Goal: Book appointment/travel/reservation

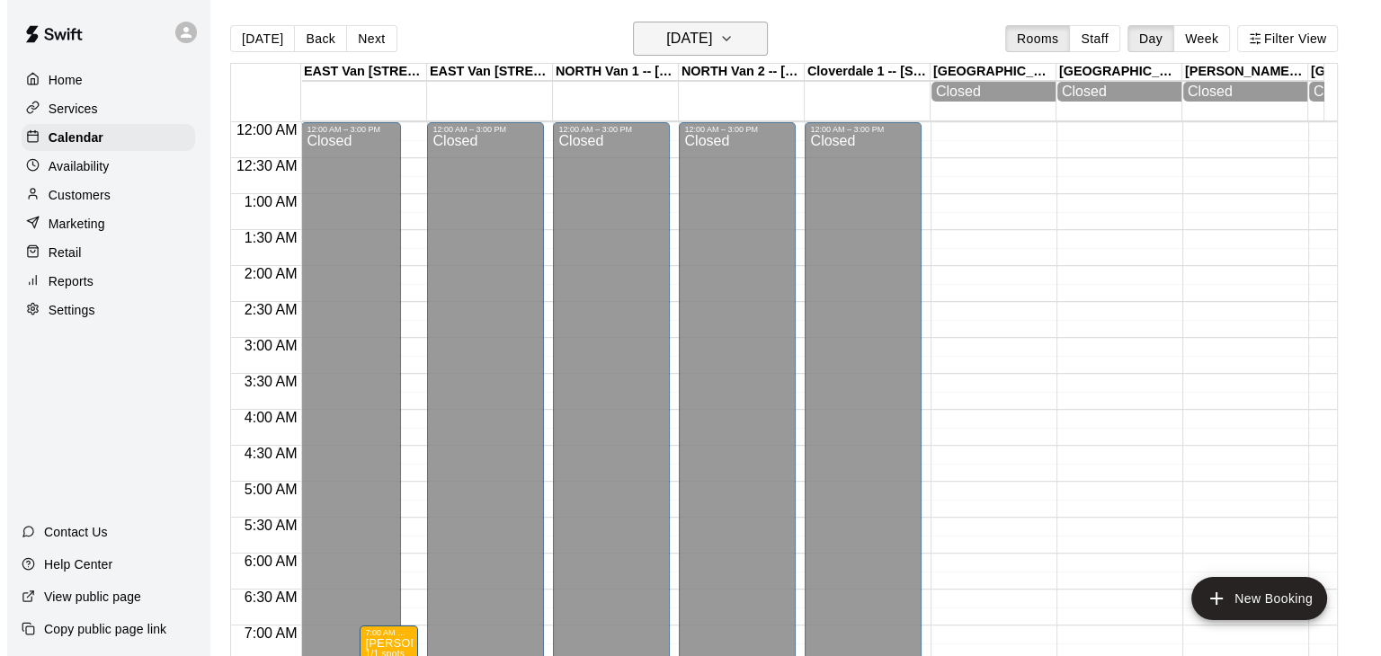
scroll to position [971, 0]
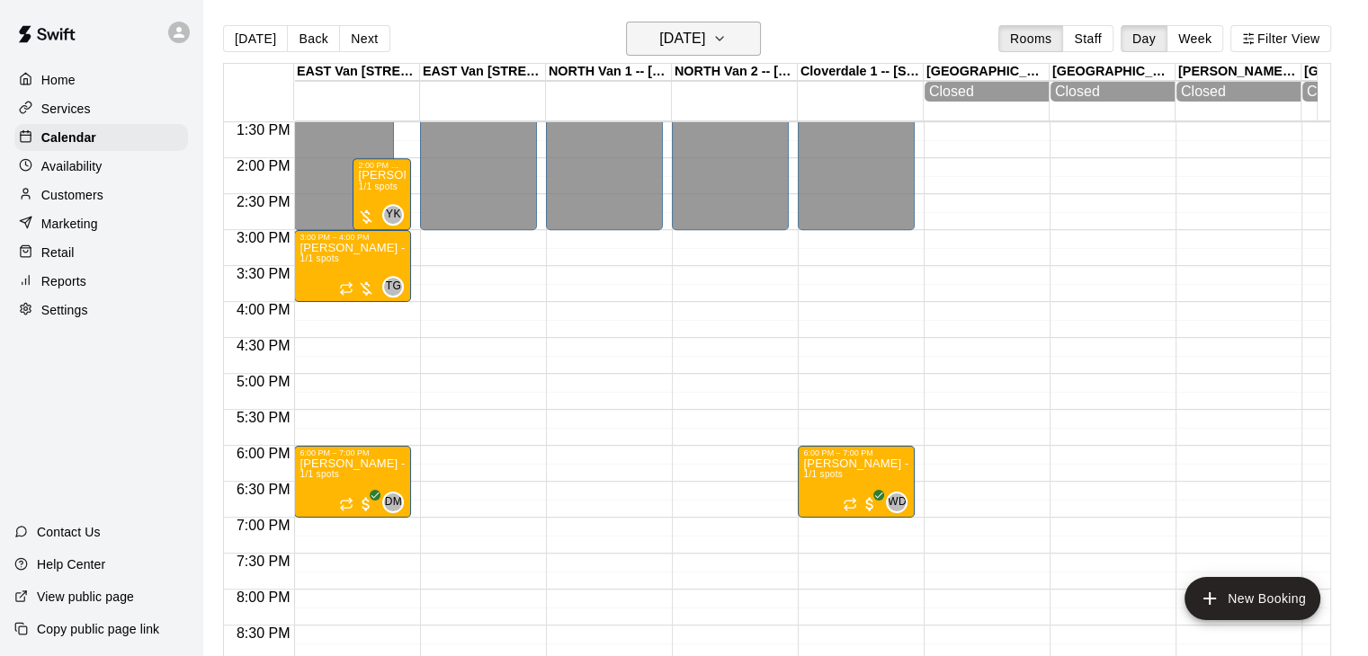
click at [727, 39] on icon "button" at bounding box center [719, 39] width 14 height 22
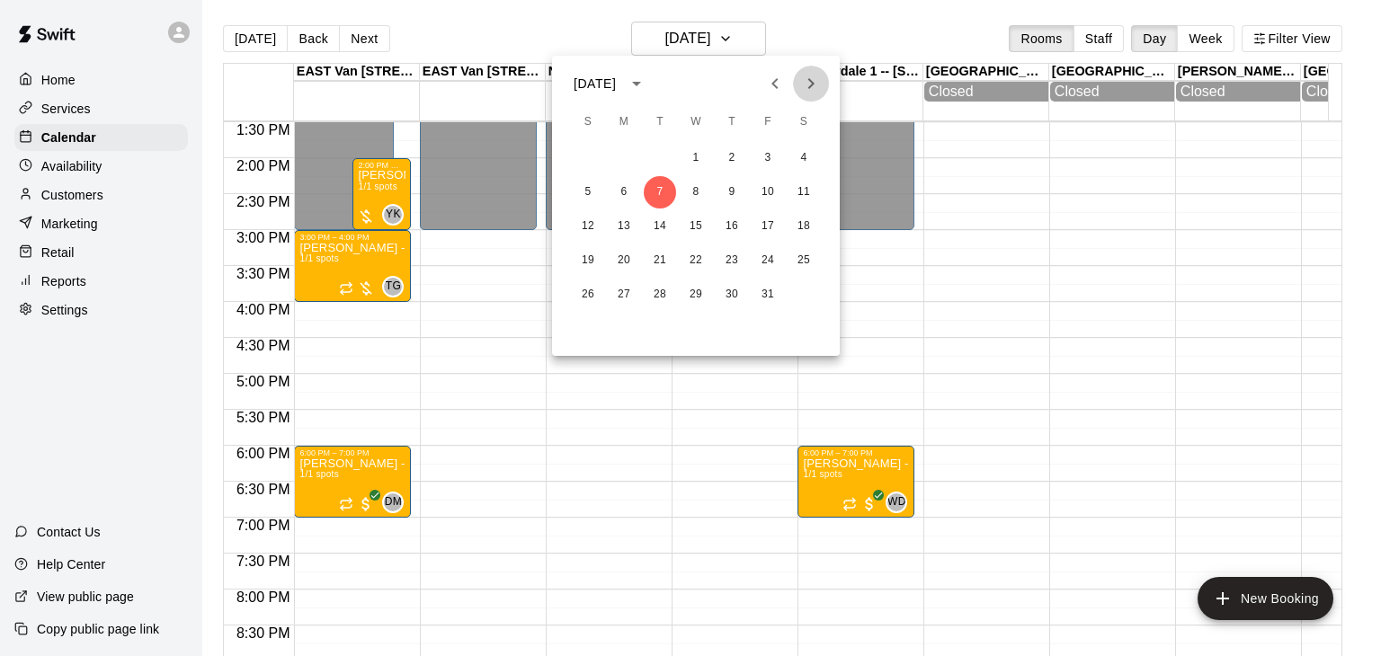
click at [813, 93] on icon "Next month" at bounding box center [811, 84] width 22 height 22
click at [587, 257] on button "21" at bounding box center [588, 261] width 32 height 32
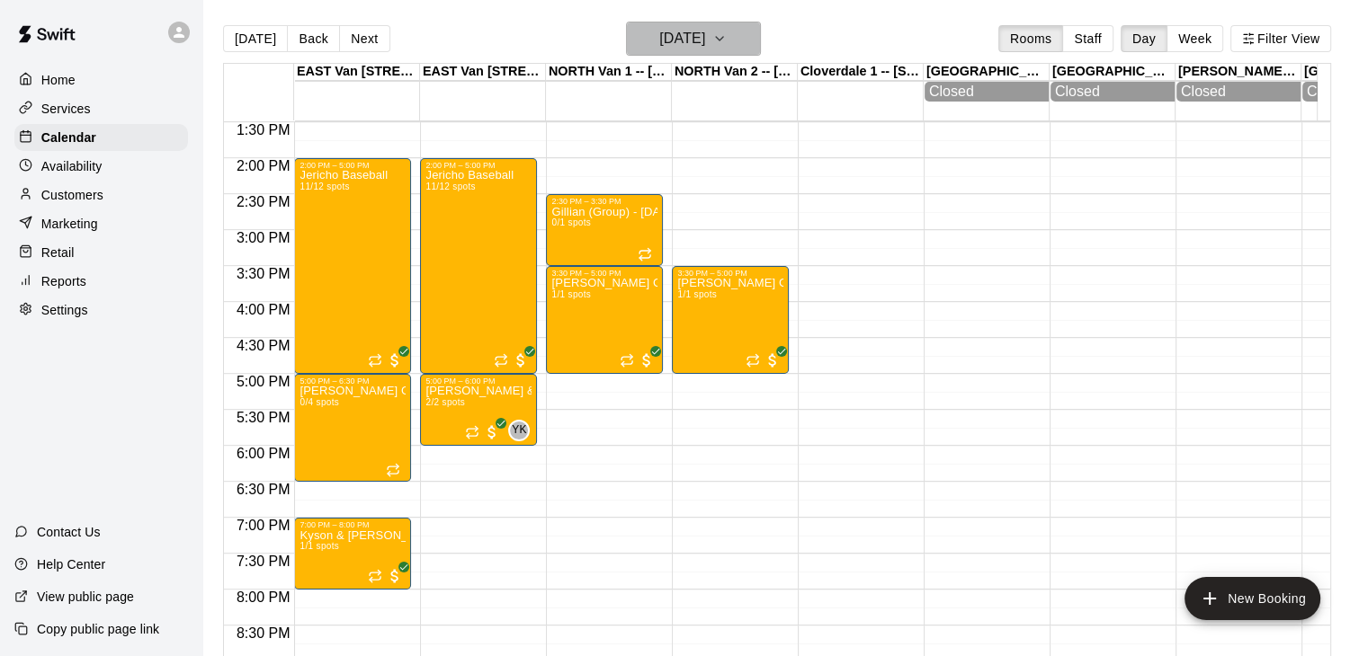
click at [727, 42] on icon "button" at bounding box center [719, 39] width 14 height 22
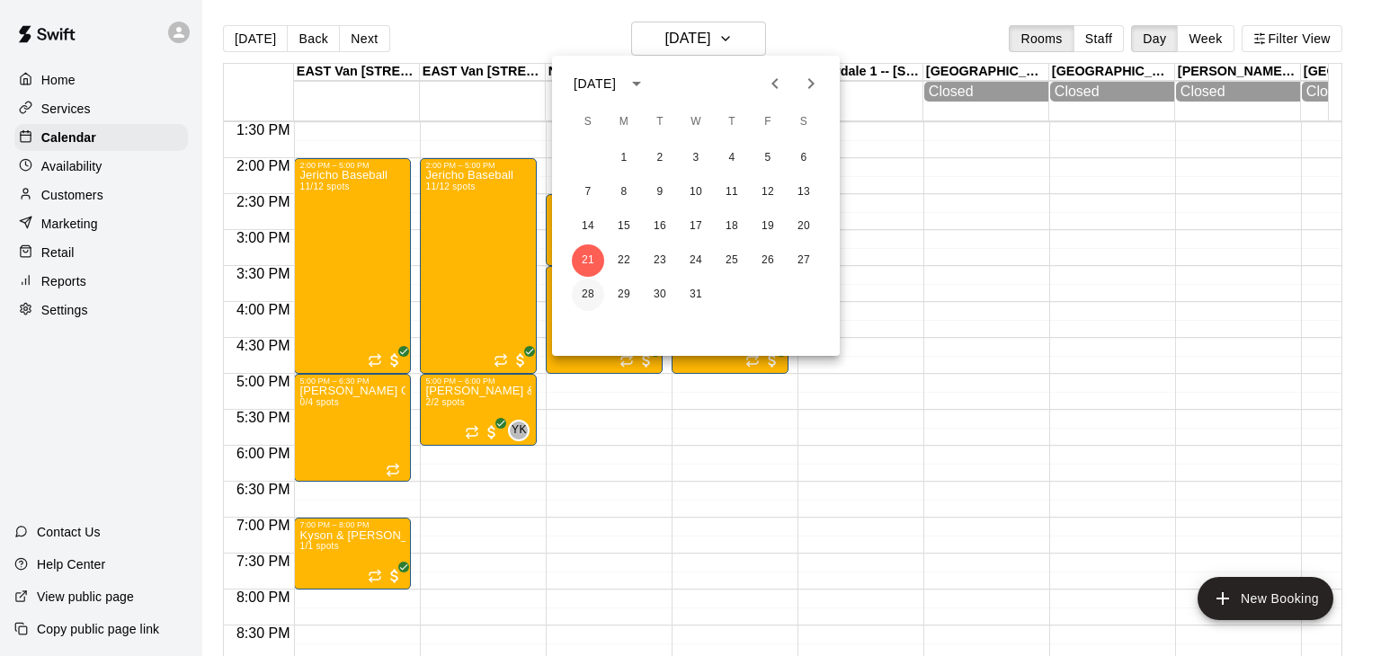
click at [582, 293] on button "28" at bounding box center [588, 295] width 32 height 32
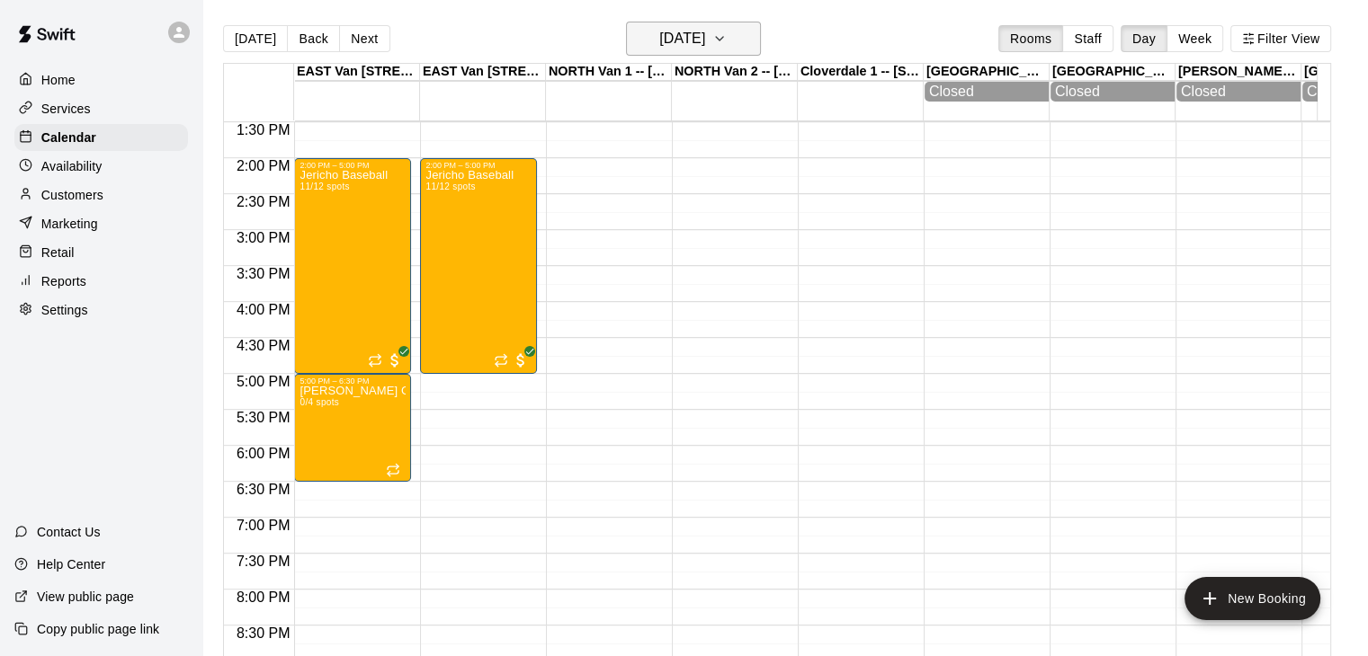
click at [727, 40] on icon "button" at bounding box center [719, 39] width 14 height 22
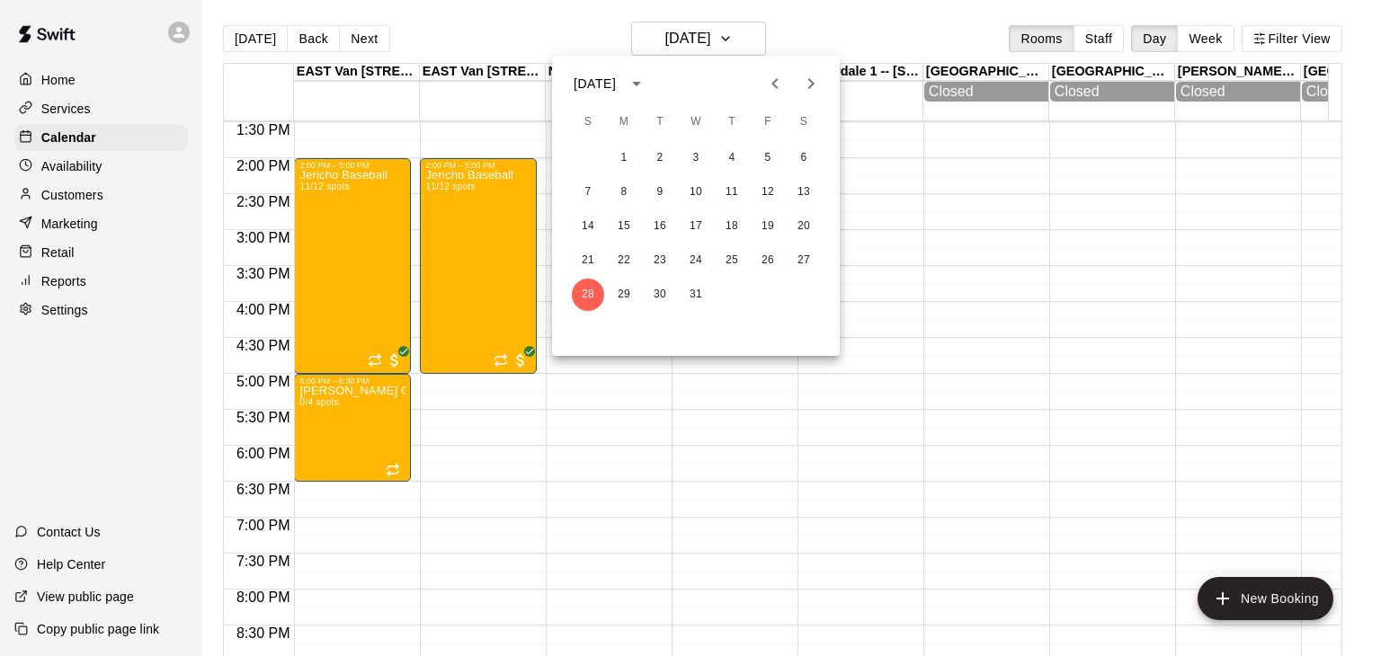
click at [773, 76] on icon "Previous month" at bounding box center [775, 84] width 22 height 22
